Goal: Task Accomplishment & Management: Complete application form

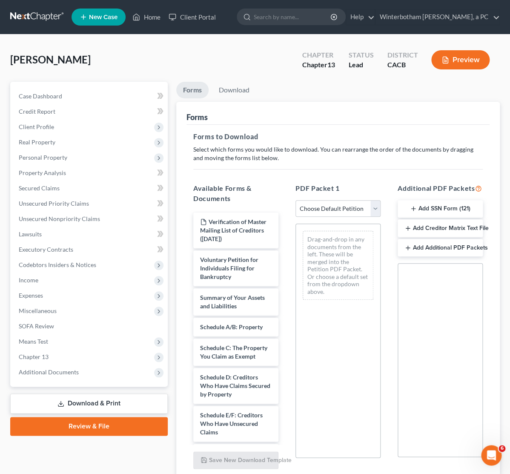
click at [34, 19] on link at bounding box center [37, 16] width 55 height 15
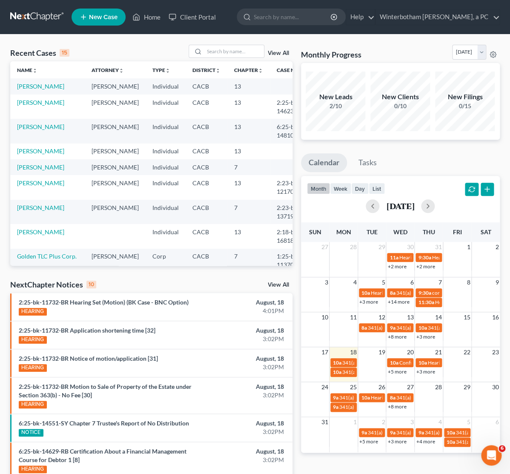
click at [288, 55] on link "View All" at bounding box center [278, 53] width 21 height 6
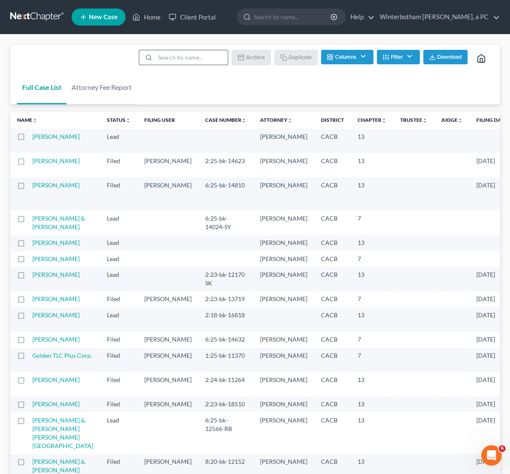
click at [178, 58] on input "search" at bounding box center [191, 57] width 73 height 14
type input "[PERSON_NAME]"
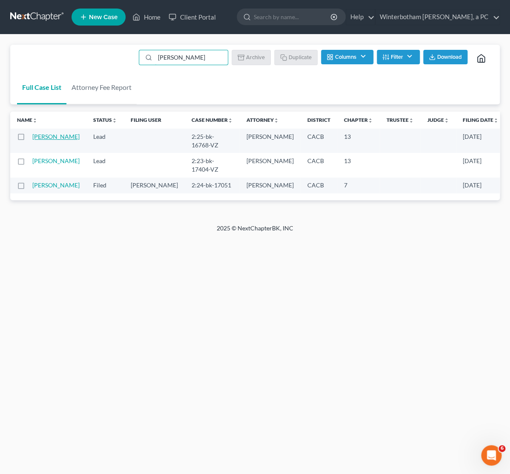
click at [40, 140] on link "[PERSON_NAME]" at bounding box center [55, 136] width 47 height 7
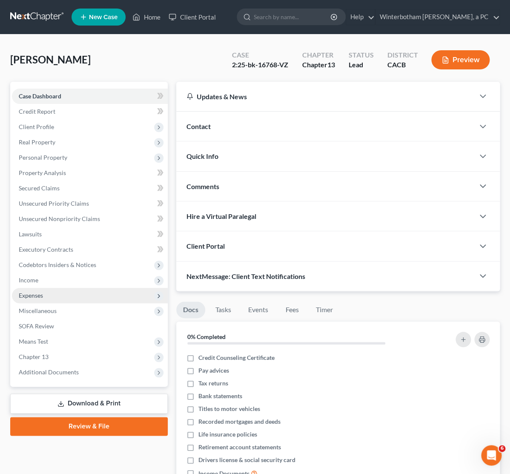
click at [85, 292] on span "Expenses" at bounding box center [90, 295] width 156 height 15
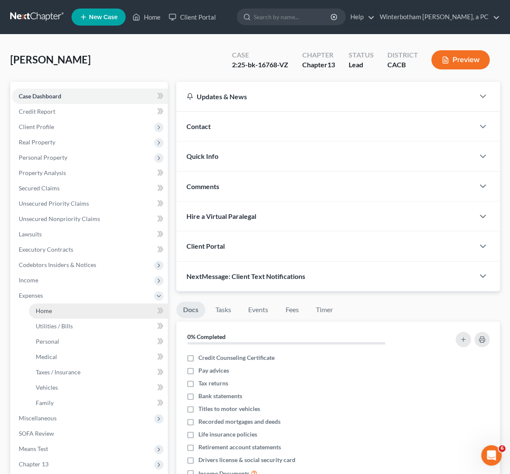
click at [83, 313] on link "Home" at bounding box center [98, 310] width 139 height 15
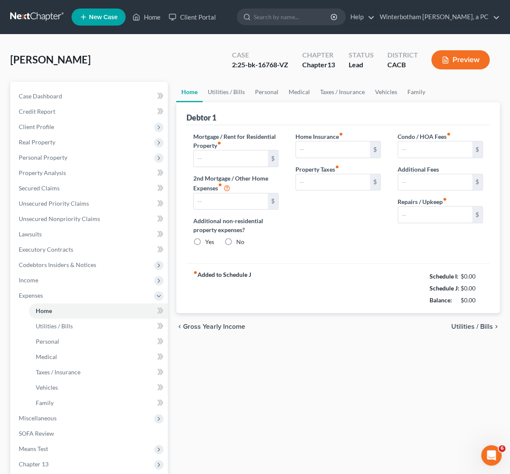
type input "2,103.00"
type input "0.00"
radio input "true"
type input "0.00"
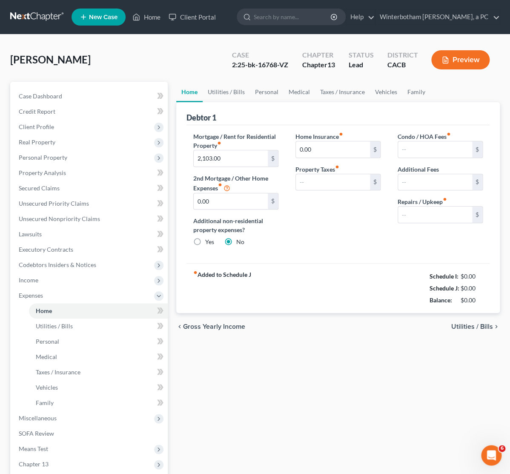
type input "137.00"
type input "0.00"
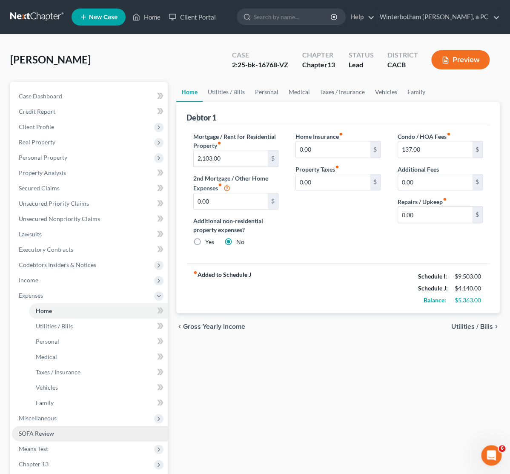
click at [68, 437] on link "SOFA Review" at bounding box center [90, 433] width 156 height 15
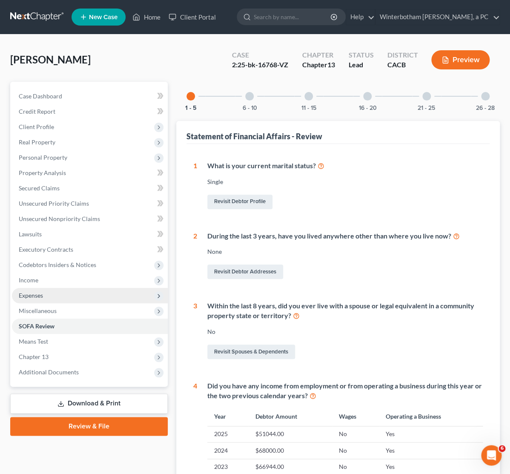
click at [45, 292] on span "Expenses" at bounding box center [90, 295] width 156 height 15
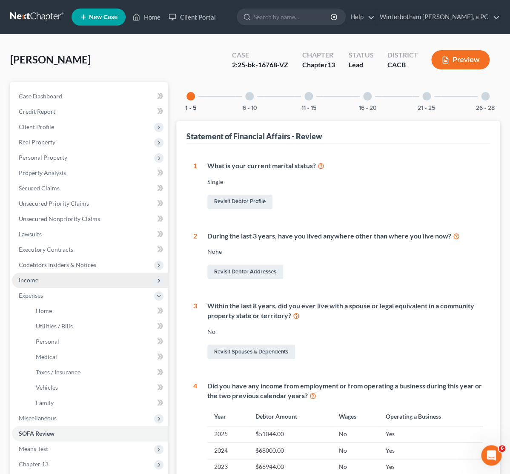
click at [45, 282] on span "Income" at bounding box center [90, 280] width 156 height 15
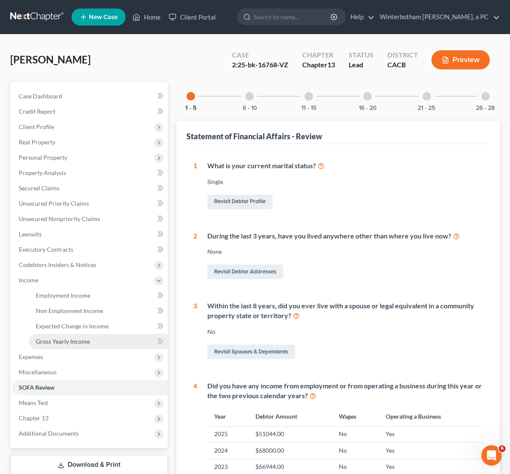
click at [55, 345] on link "Gross Yearly Income" at bounding box center [98, 341] width 139 height 15
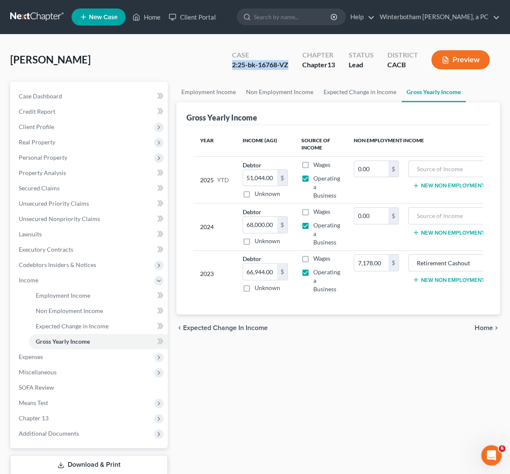
drag, startPoint x: 233, startPoint y: 64, endPoint x: 289, endPoint y: 64, distance: 56.2
click at [289, 64] on div "Case 2:25-bk-16768-VZ" at bounding box center [260, 60] width 70 height 25
copy div "2:25-bk-16768-VZ"
